Goal: Task Accomplishment & Management: Use online tool/utility

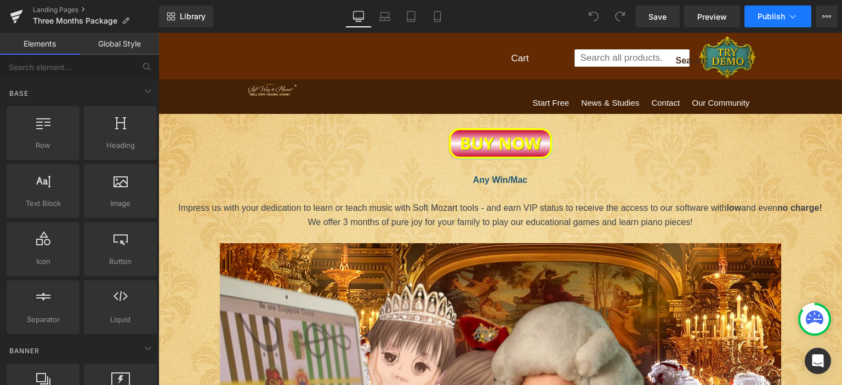
click at [796, 16] on icon at bounding box center [792, 16] width 11 height 11
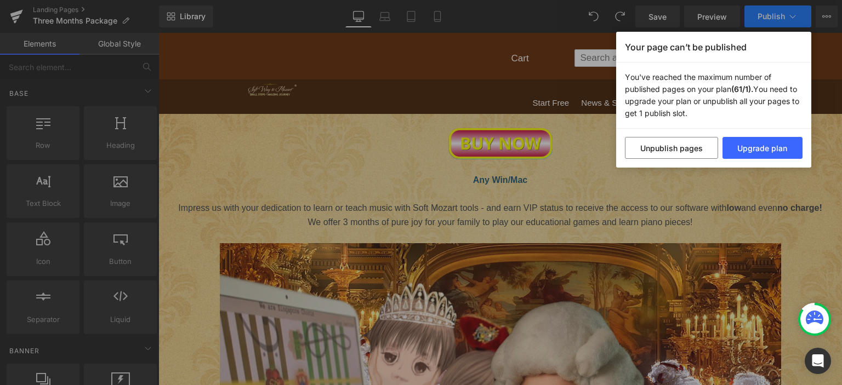
click at [796, 16] on div "Your page can’t be published You've reached the maximum number of published pag…" at bounding box center [421, 192] width 842 height 385
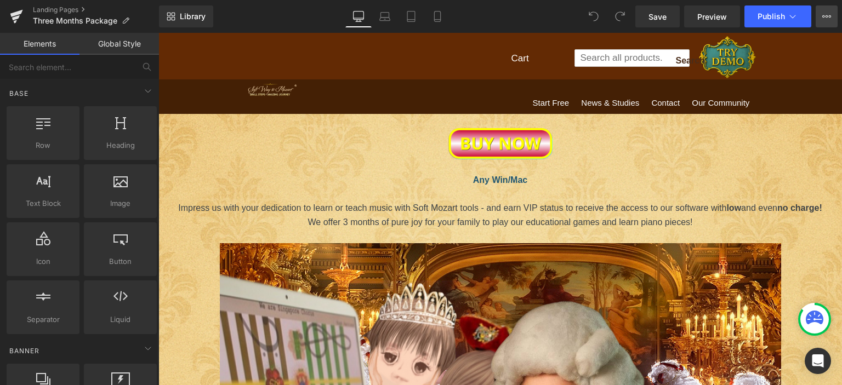
click at [828, 16] on icon at bounding box center [826, 16] width 9 height 9
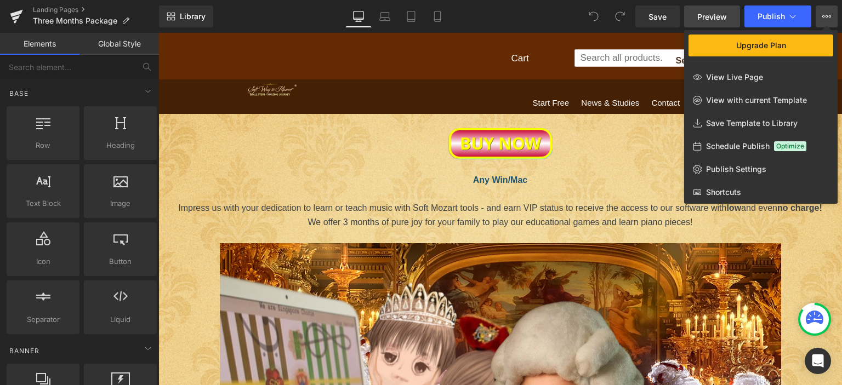
click at [721, 14] on span "Preview" at bounding box center [712, 17] width 30 height 12
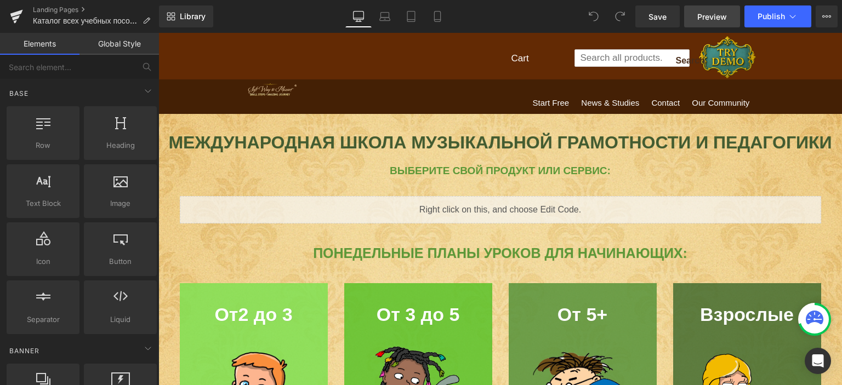
click at [725, 17] on span "Preview" at bounding box center [712, 17] width 30 height 12
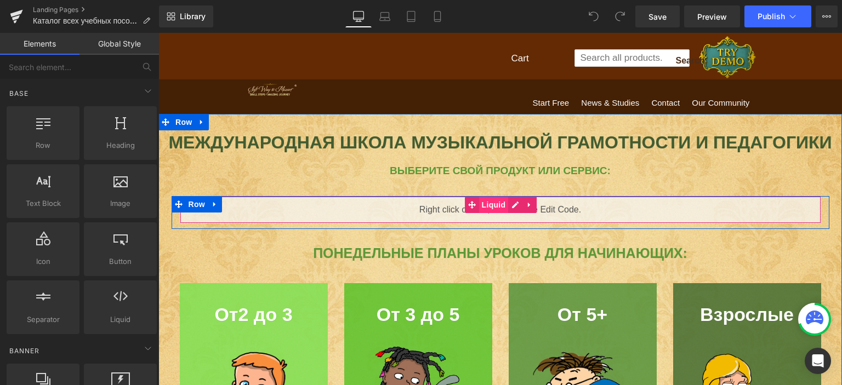
click at [488, 201] on span "Liquid" at bounding box center [494, 205] width 30 height 16
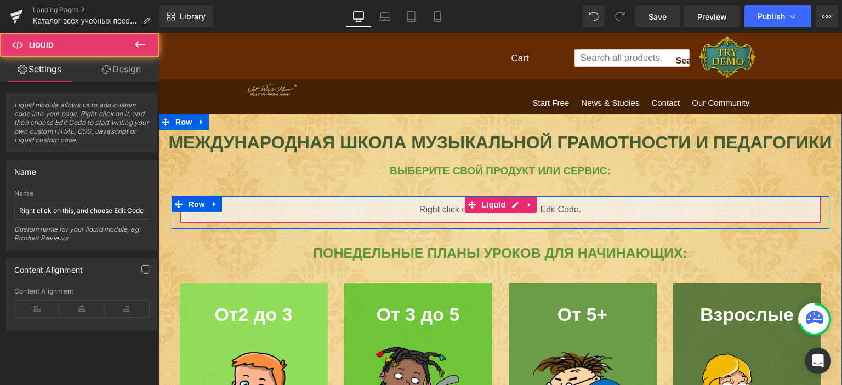
click at [544, 206] on div "Liquid" at bounding box center [500, 209] width 641 height 27
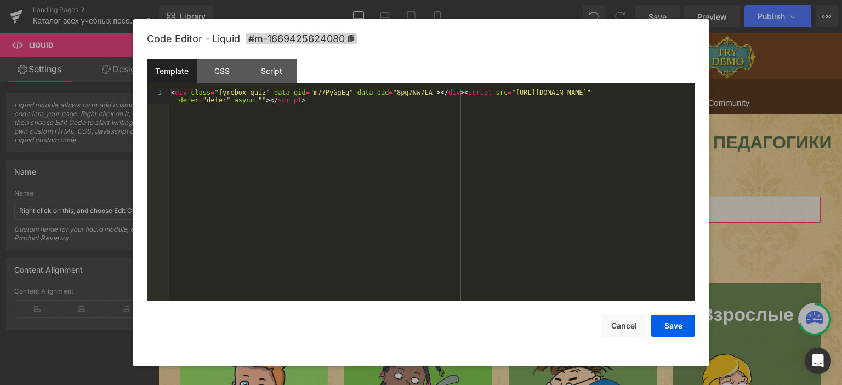
click at [546, 0] on div "Liquid You are previewing how the will restyle your page. You can not edit Elem…" at bounding box center [421, 0] width 842 height 0
drag, startPoint x: 529, startPoint y: 93, endPoint x: 555, endPoint y: 93, distance: 25.8
click at [555, 93] on div "< div class = "fyrebox_quiz" data-gid = "m77PyGgEg" data-oid = "8pg7Nw7LA" > </…" at bounding box center [432, 211] width 526 height 245
click at [329, 37] on span "#m-1669425624080" at bounding box center [302, 39] width 112 height 12
click at [542, 92] on div "< div class = "fyrebox_quiz" data-gid = "m77PyGgEg" data-oid = "8pg7Nw7LA" > </…" at bounding box center [432, 195] width 526 height 213
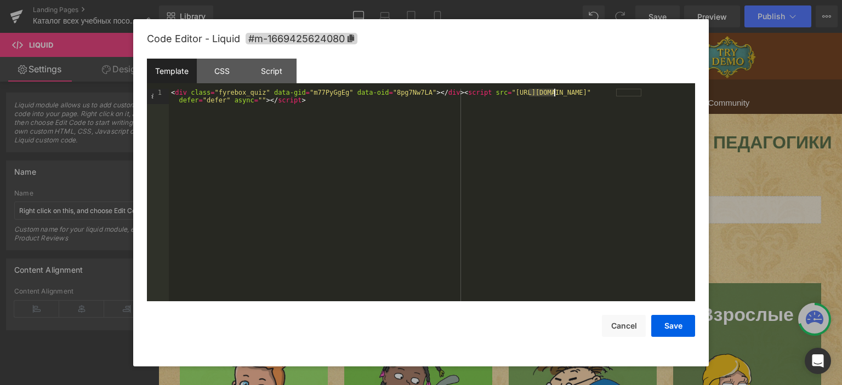
click at [542, 92] on div "< div class = "fyrebox_quiz" data-gid = "m77PyGgEg" data-oid = "8pg7Nw7LA" > </…" at bounding box center [432, 211] width 526 height 245
click at [226, 70] on div "CSS" at bounding box center [222, 71] width 50 height 25
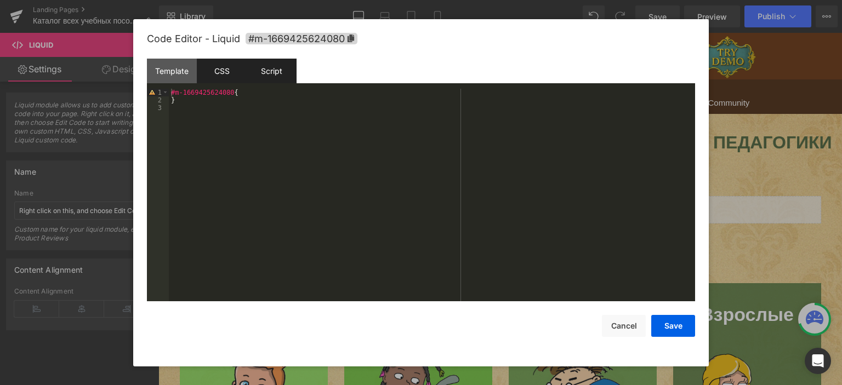
click at [291, 73] on div "Script" at bounding box center [272, 71] width 50 height 25
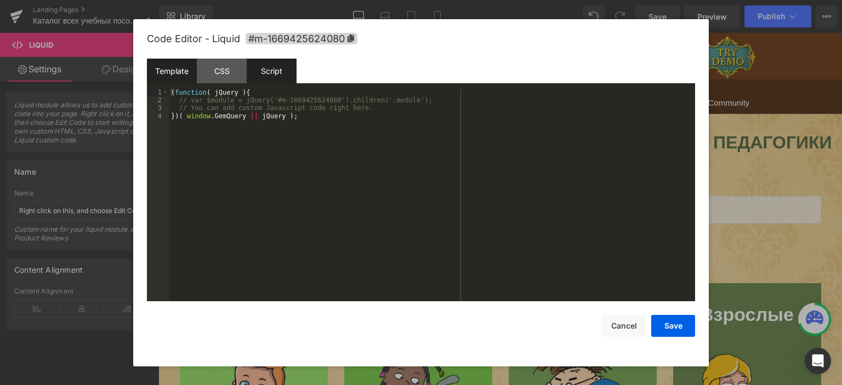
click at [169, 75] on div "Template" at bounding box center [172, 71] width 50 height 25
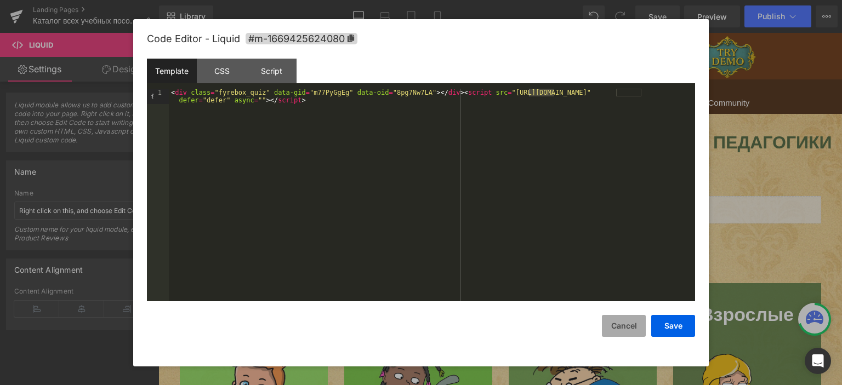
click at [606, 324] on button "Cancel" at bounding box center [624, 326] width 44 height 22
